Goal: Navigation & Orientation: Find specific page/section

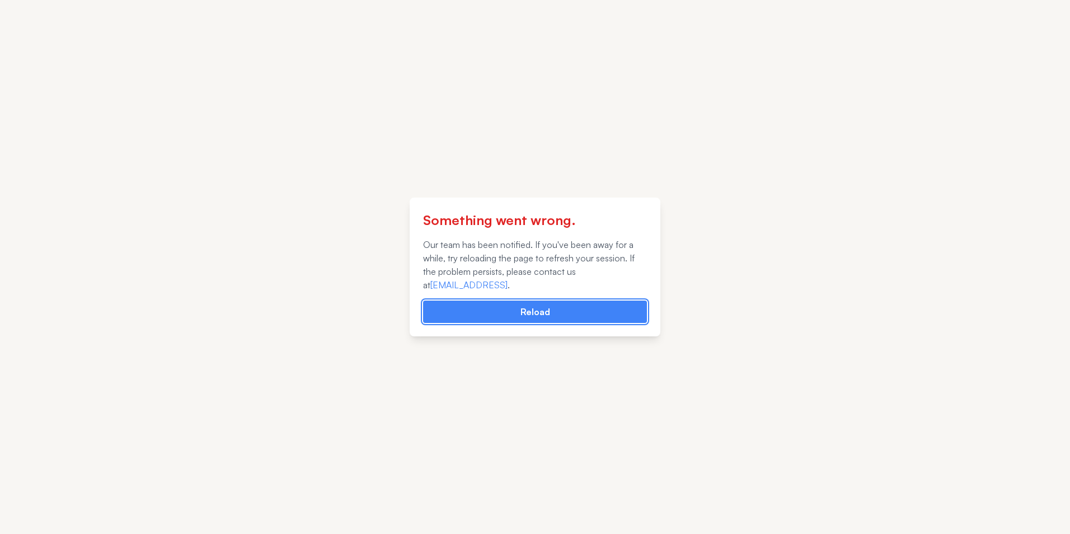
click at [546, 316] on button "Reload" at bounding box center [535, 311] width 224 height 22
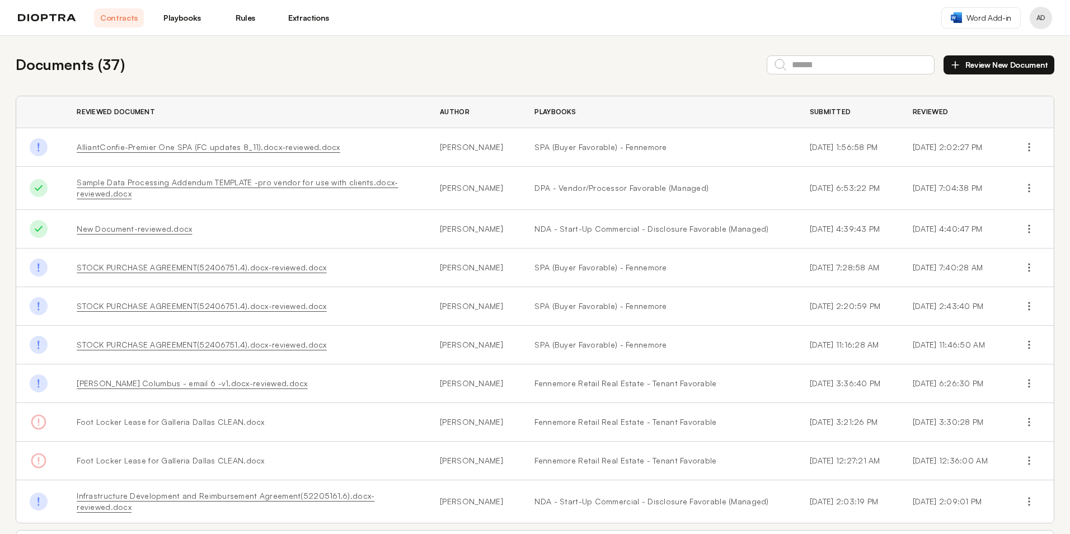
click at [161, 19] on link "Playbooks" at bounding box center [182, 17] width 50 height 19
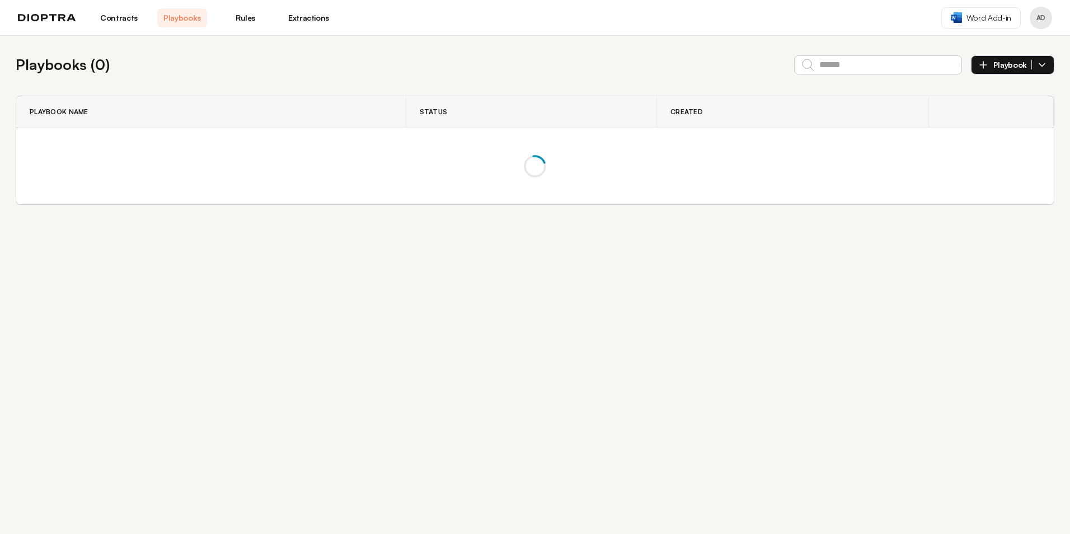
click at [178, 17] on link "Playbooks" at bounding box center [182, 17] width 50 height 19
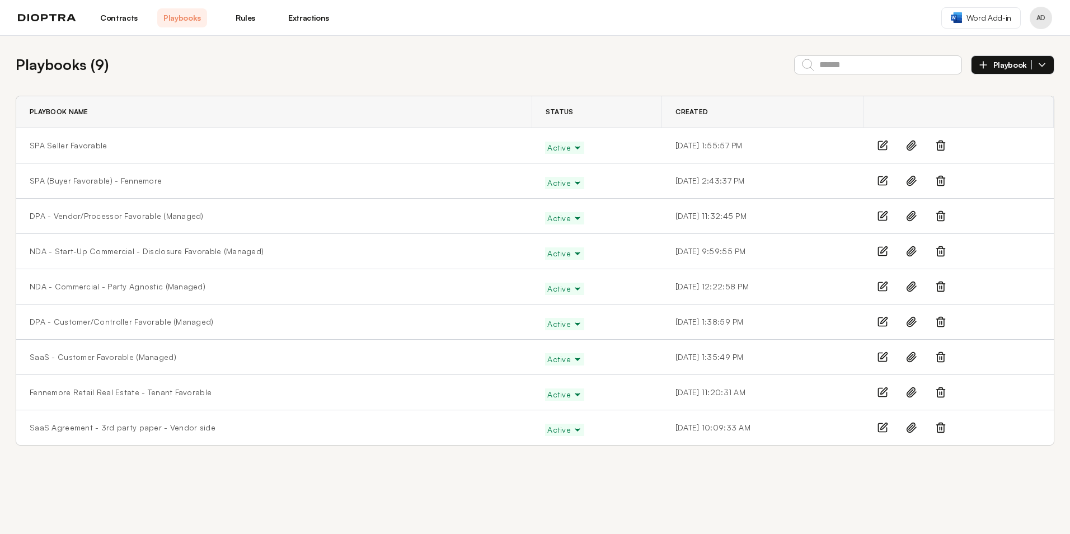
click at [1039, 64] on icon "button" at bounding box center [1042, 64] width 6 height 3
click at [544, 64] on div "Playbooks ( 9 ) Playbook Manually From Precedents" at bounding box center [535, 65] width 1038 height 22
click at [1035, 22] on button "Profile menu" at bounding box center [1040, 18] width 22 height 22
click at [43, 15] on img at bounding box center [47, 18] width 58 height 8
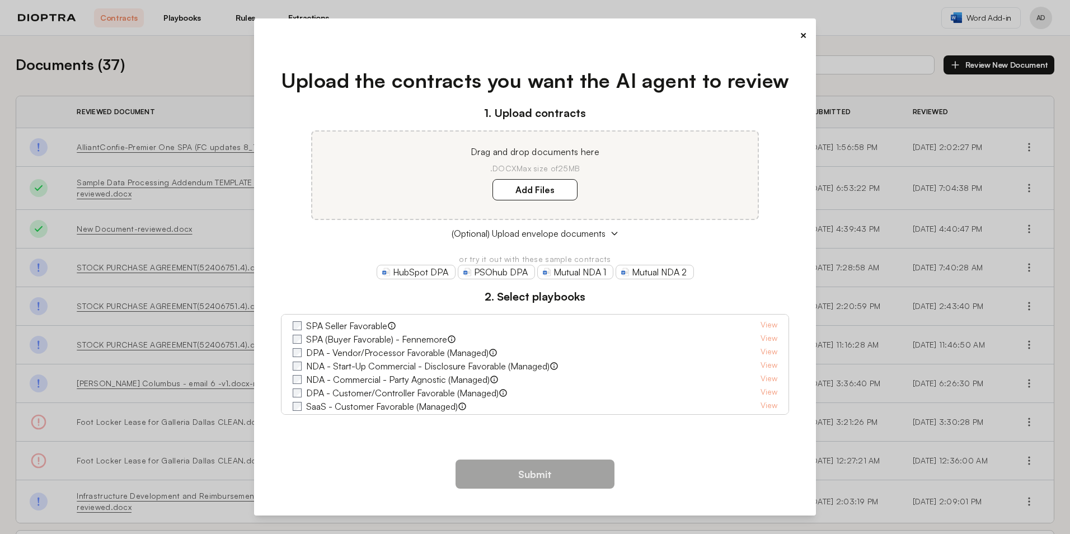
click at [801, 40] on button "×" at bounding box center [802, 35] width 7 height 16
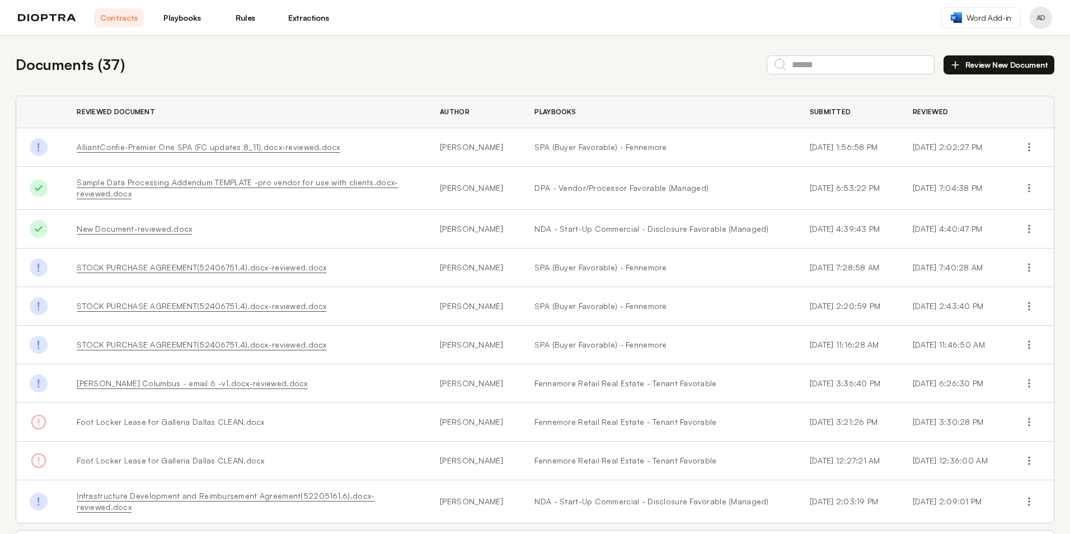
click at [1040, 18] on button "Profile menu" at bounding box center [1040, 18] width 22 height 22
click at [992, 47] on button "Profile" at bounding box center [998, 46] width 106 height 20
